Goal: Task Accomplishment & Management: Complete application form

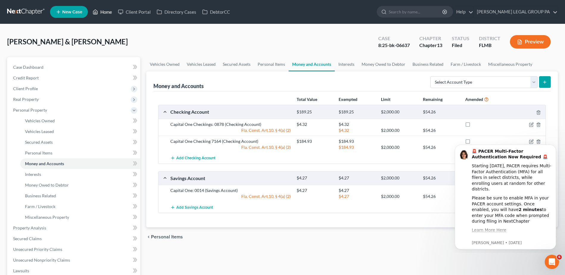
click at [102, 11] on link "Home" at bounding box center [102, 12] width 25 height 11
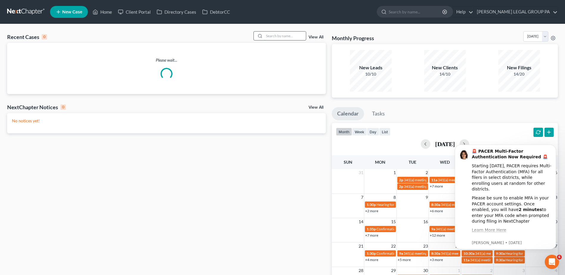
click at [285, 34] on input "search" at bounding box center [285, 36] width 42 height 9
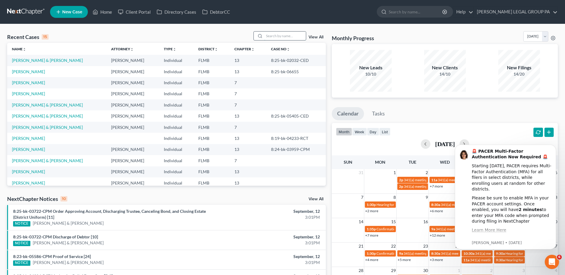
paste input "[PERSON_NAME]"
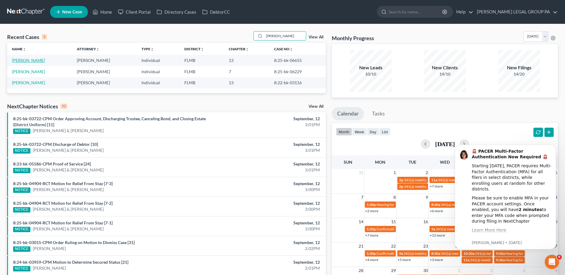
type input "[PERSON_NAME]"
click at [27, 61] on link "[PERSON_NAME]" at bounding box center [28, 60] width 33 height 5
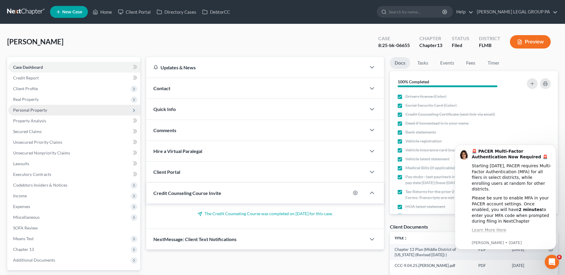
click at [28, 112] on span "Personal Property" at bounding box center [30, 110] width 34 height 5
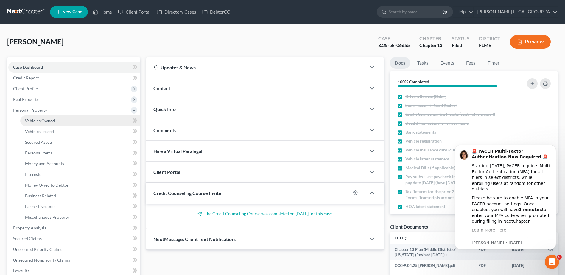
click at [43, 122] on span "Vehicles Owned" at bounding box center [40, 120] width 30 height 5
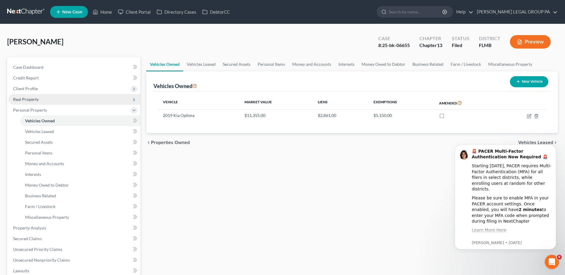
click at [28, 100] on span "Real Property" at bounding box center [26, 99] width 26 height 5
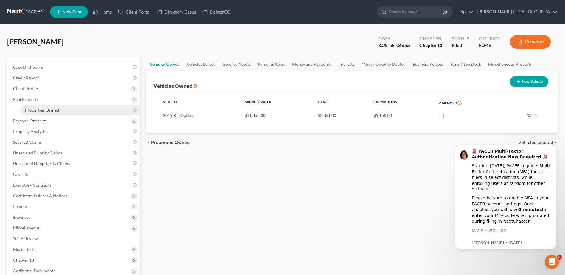
click at [32, 107] on link "Properties Owned" at bounding box center [80, 110] width 120 height 11
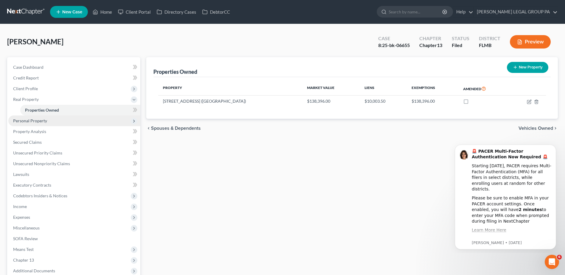
click at [34, 121] on span "Personal Property" at bounding box center [30, 120] width 34 height 5
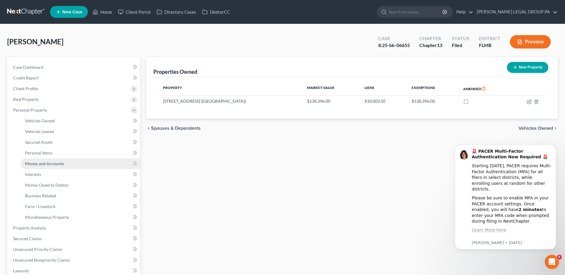
click at [35, 164] on span "Money and Accounts" at bounding box center [44, 163] width 39 height 5
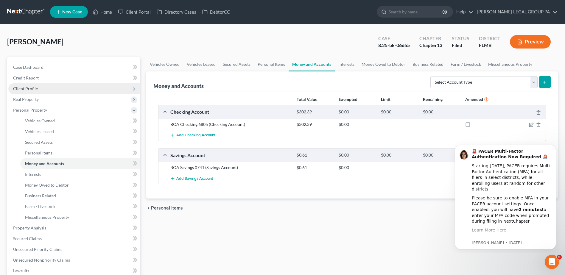
click at [24, 89] on span "Client Profile" at bounding box center [25, 88] width 25 height 5
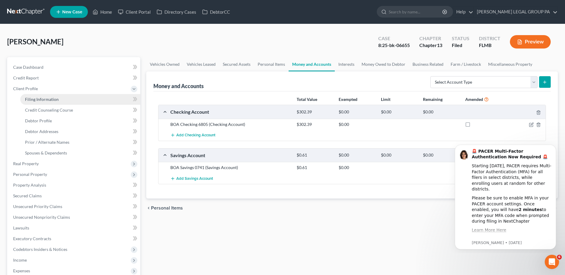
click at [47, 101] on span "Filing Information" at bounding box center [42, 99] width 34 height 5
select select "1"
select select "0"
select select "3"
select select "15"
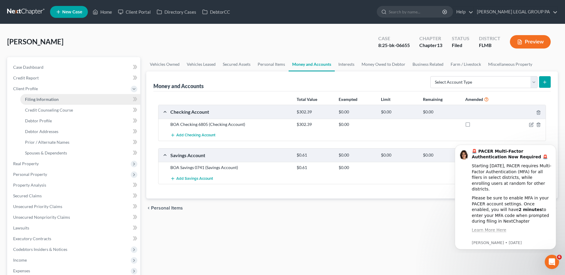
select select "0"
select select "9"
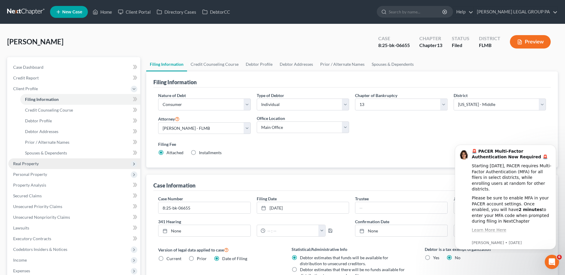
click at [37, 161] on span "Real Property" at bounding box center [26, 163] width 26 height 5
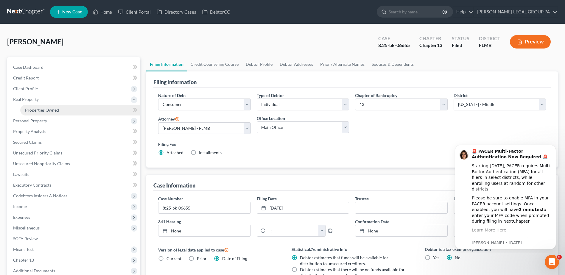
click at [41, 111] on span "Properties Owned" at bounding box center [42, 110] width 34 height 5
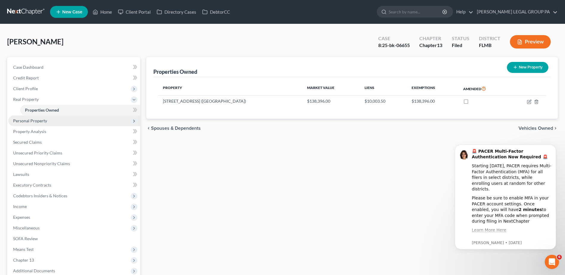
click at [35, 119] on span "Personal Property" at bounding box center [30, 120] width 34 height 5
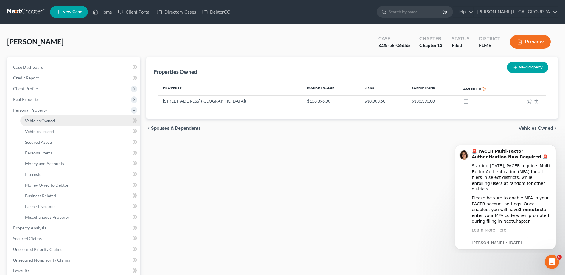
click at [38, 122] on span "Vehicles Owned" at bounding box center [40, 120] width 30 height 5
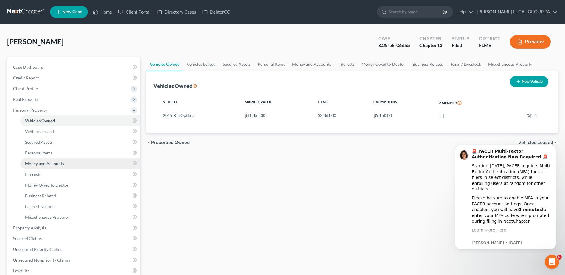
click at [39, 162] on span "Money and Accounts" at bounding box center [44, 163] width 39 height 5
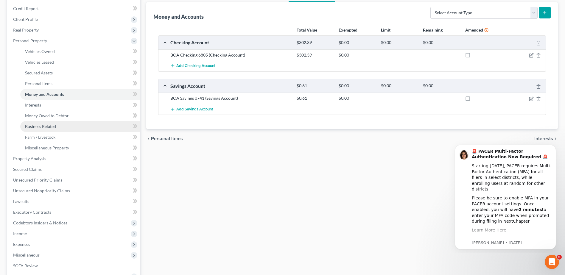
scroll to position [89, 0]
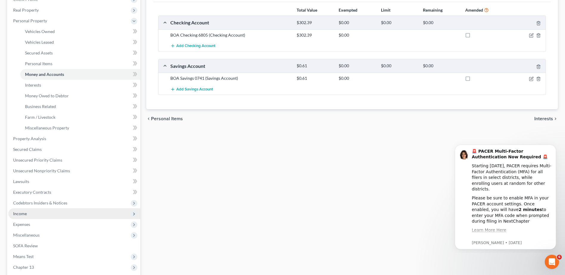
click at [21, 215] on span "Income" at bounding box center [20, 213] width 14 height 5
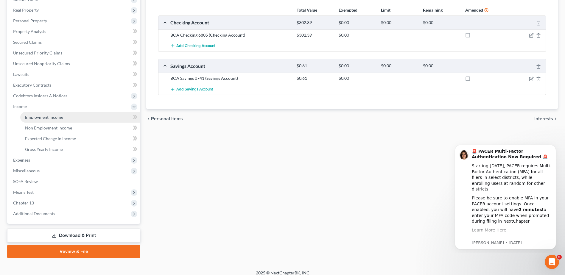
click at [55, 118] on span "Employment Income" at bounding box center [44, 117] width 38 height 5
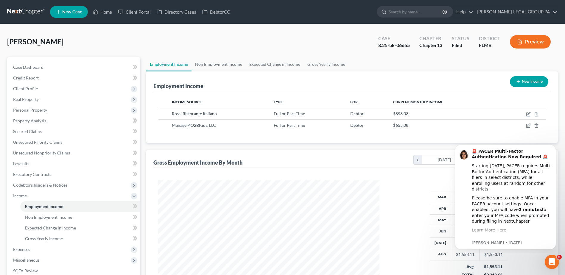
scroll to position [111, 233]
